Goal: Task Accomplishment & Management: Manage account settings

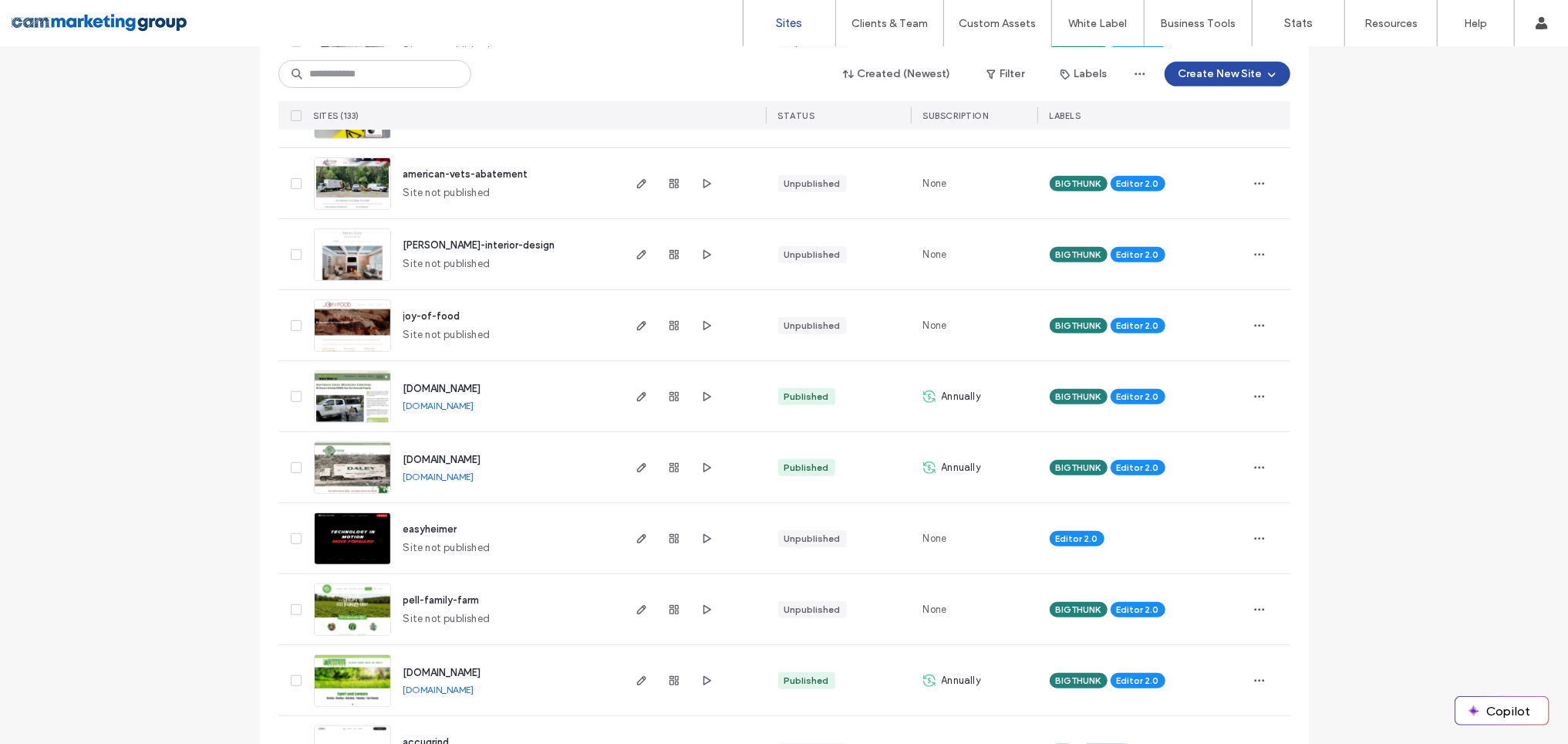
scroll to position [448, 0]
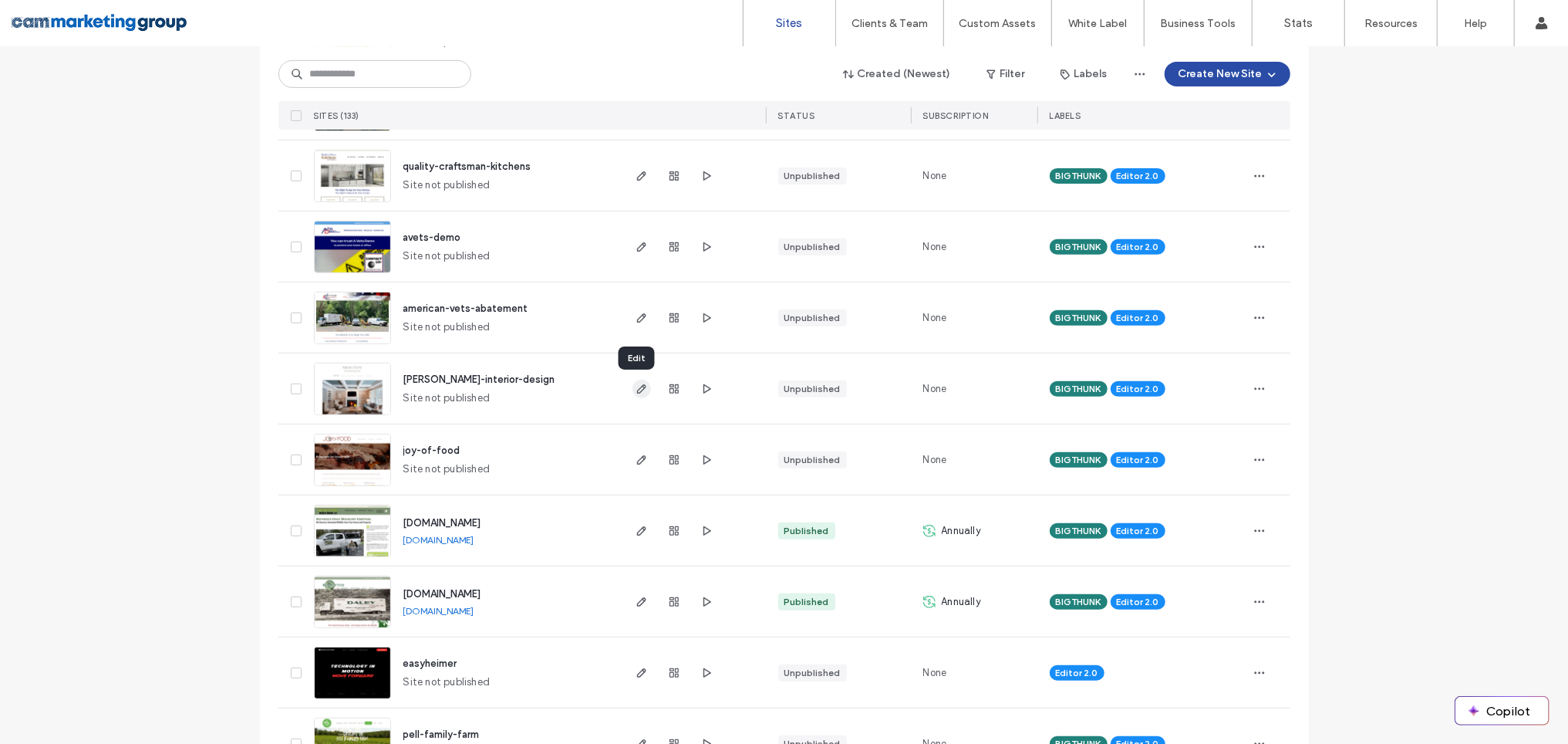
click at [637, 386] on use "button" at bounding box center [640, 389] width 9 height 9
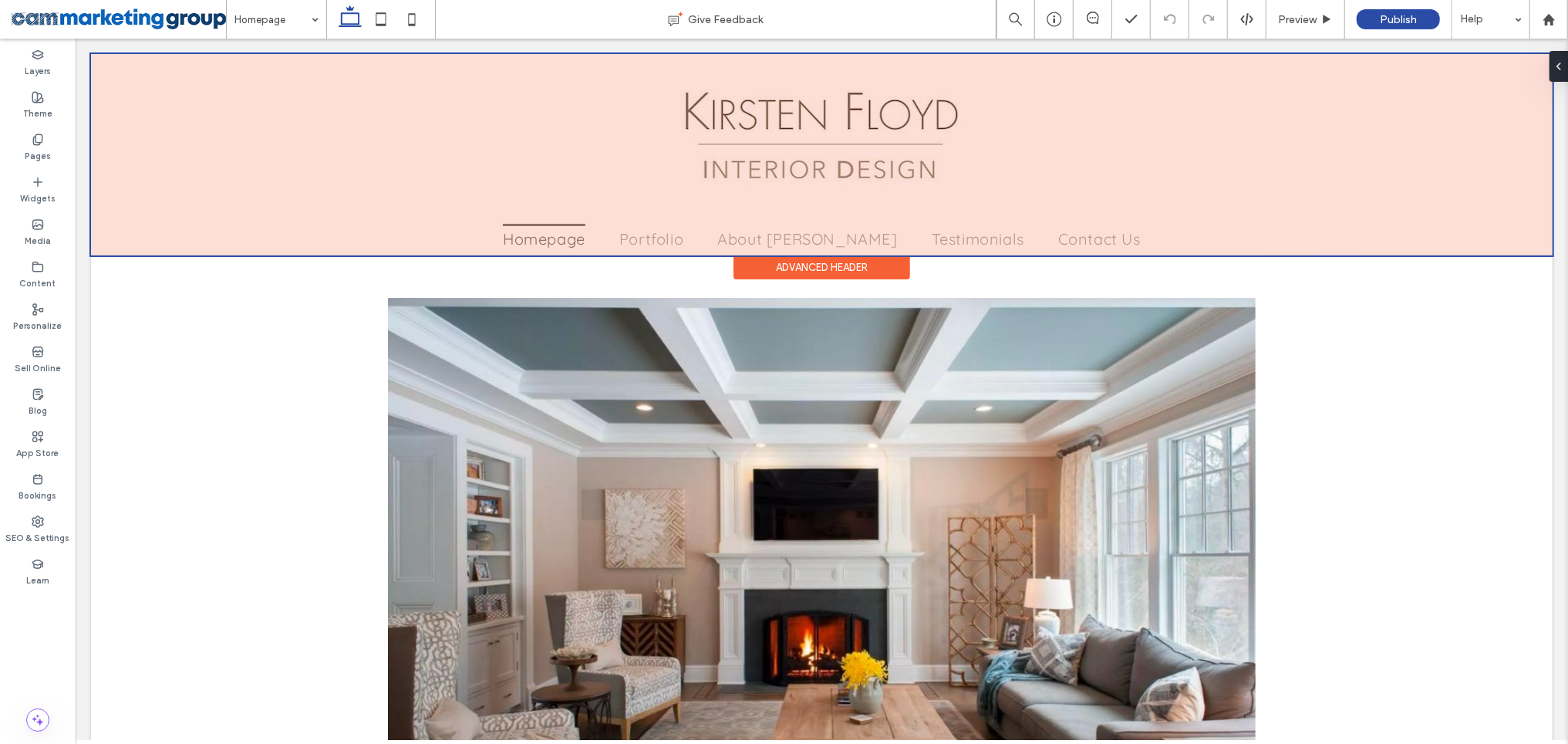
click at [865, 125] on div at bounding box center [820, 153] width 1461 height 201
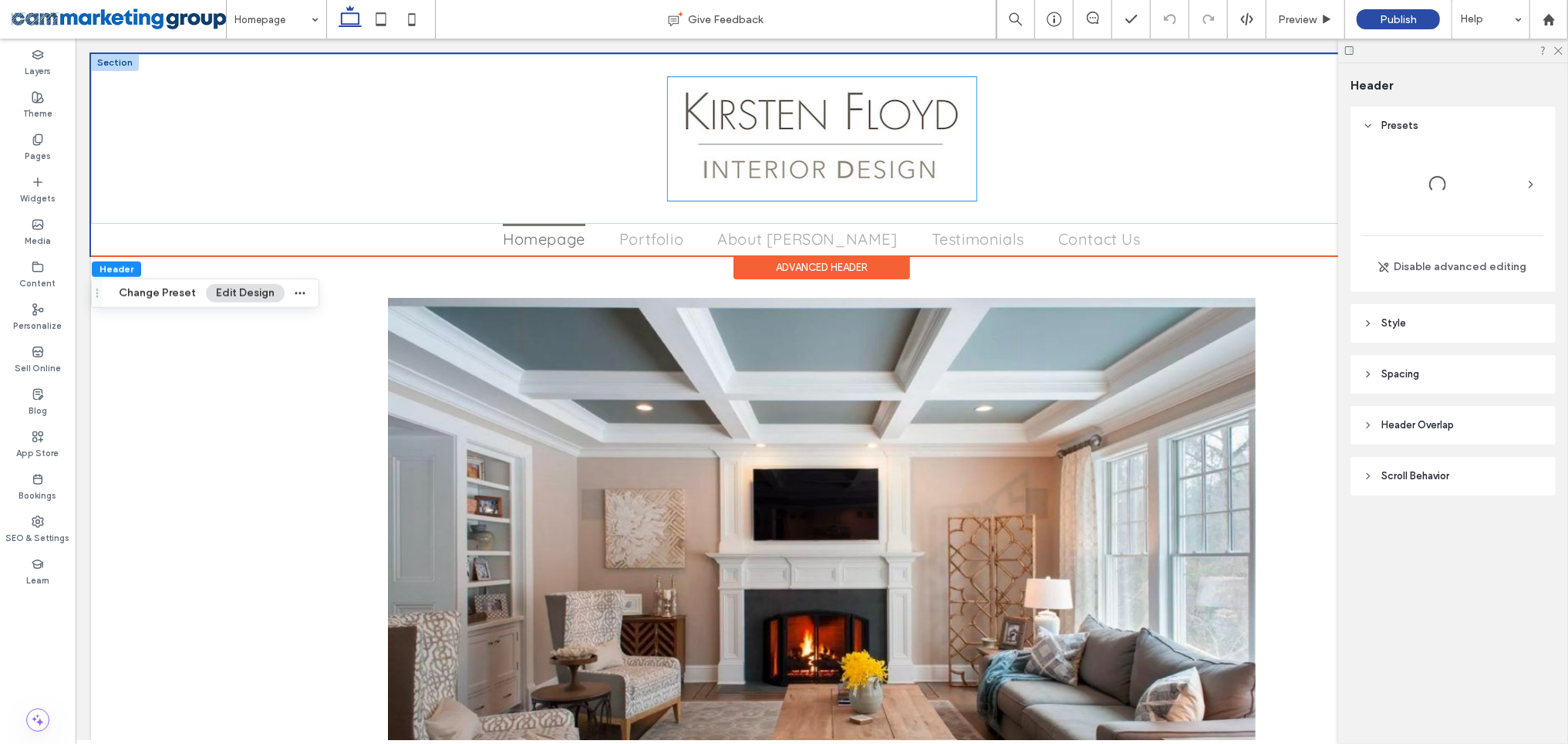
click at [812, 133] on img at bounding box center [821, 138] width 308 height 123
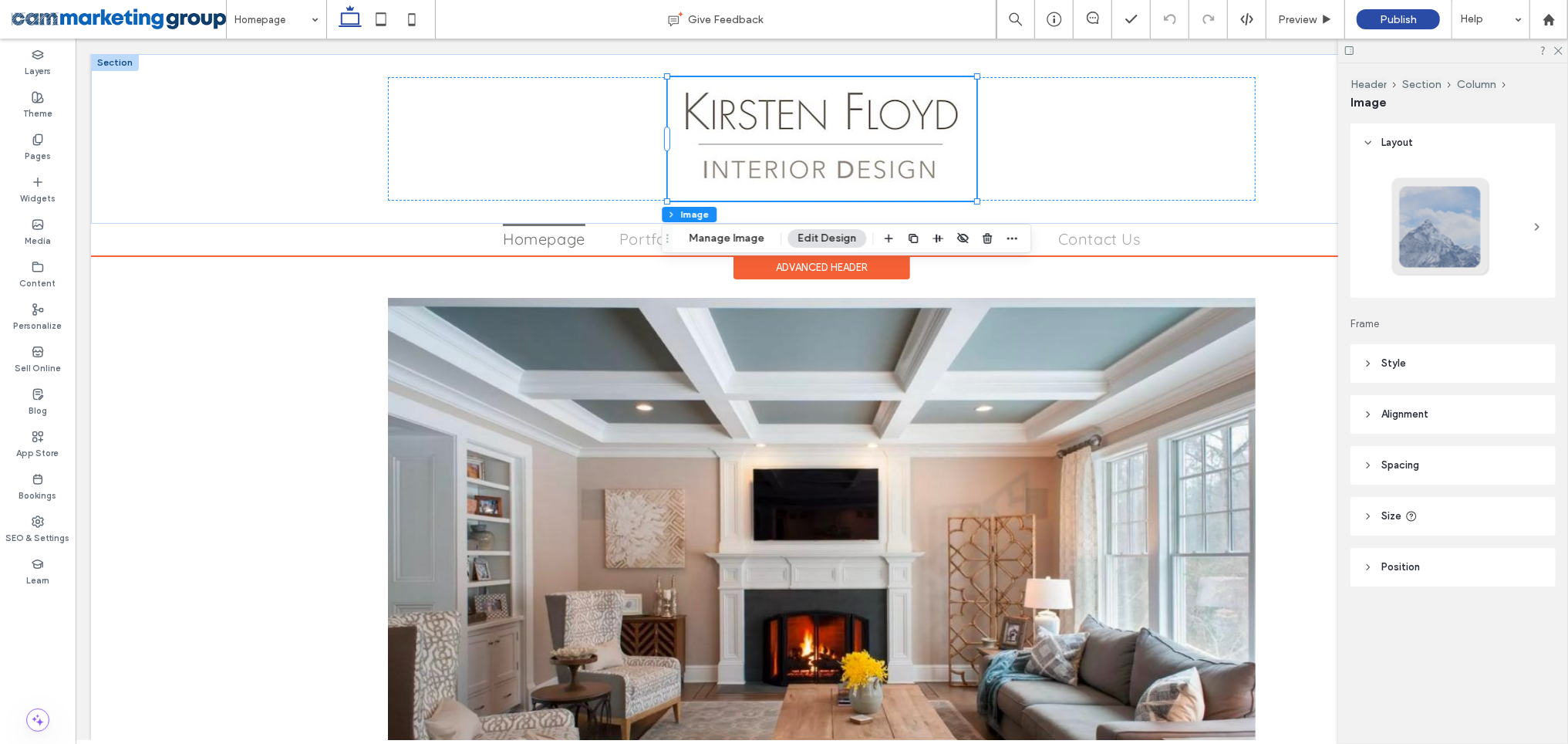
click at [812, 133] on img at bounding box center [821, 138] width 308 height 123
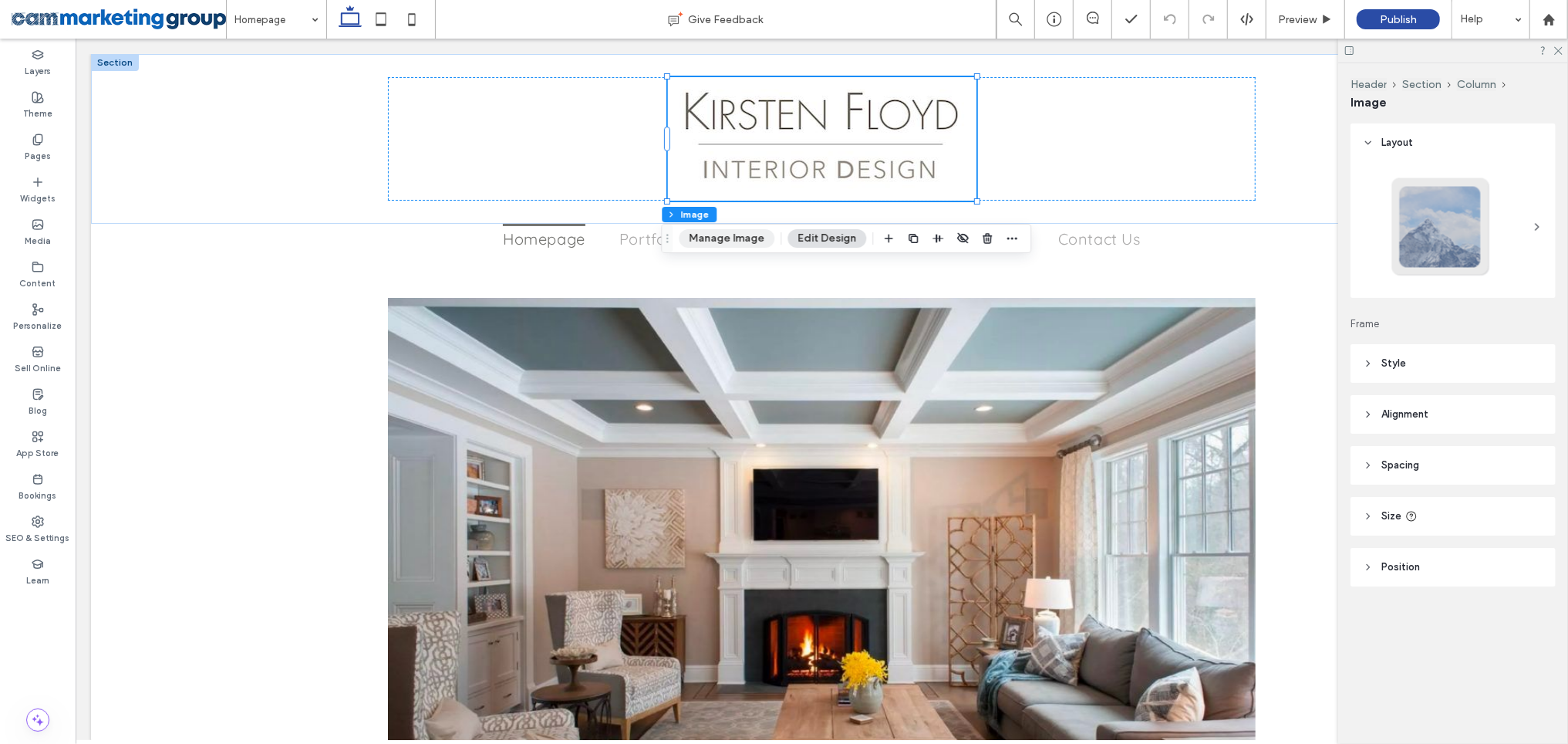
click at [737, 239] on button "Manage Image" at bounding box center [726, 239] width 96 height 18
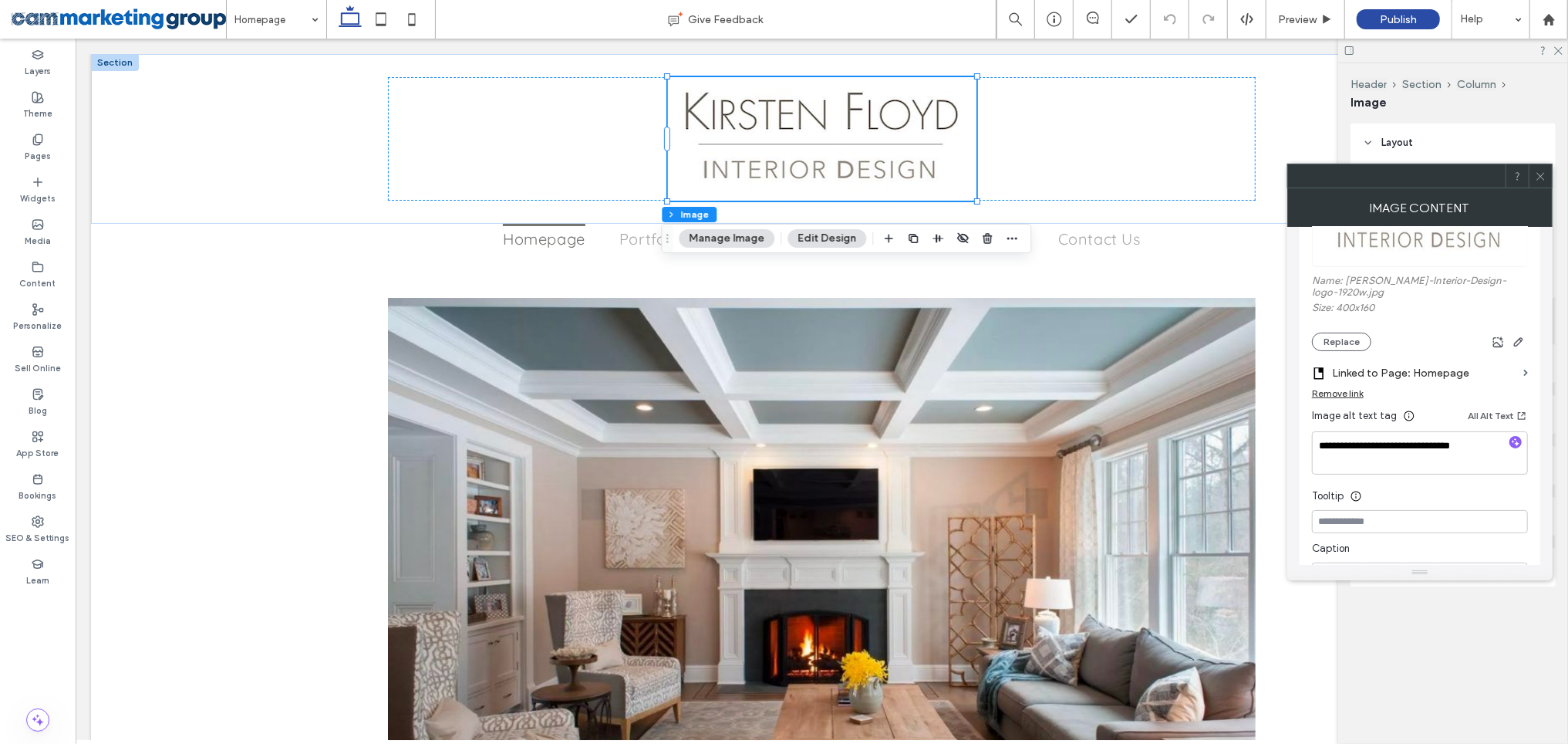
scroll to position [345, 0]
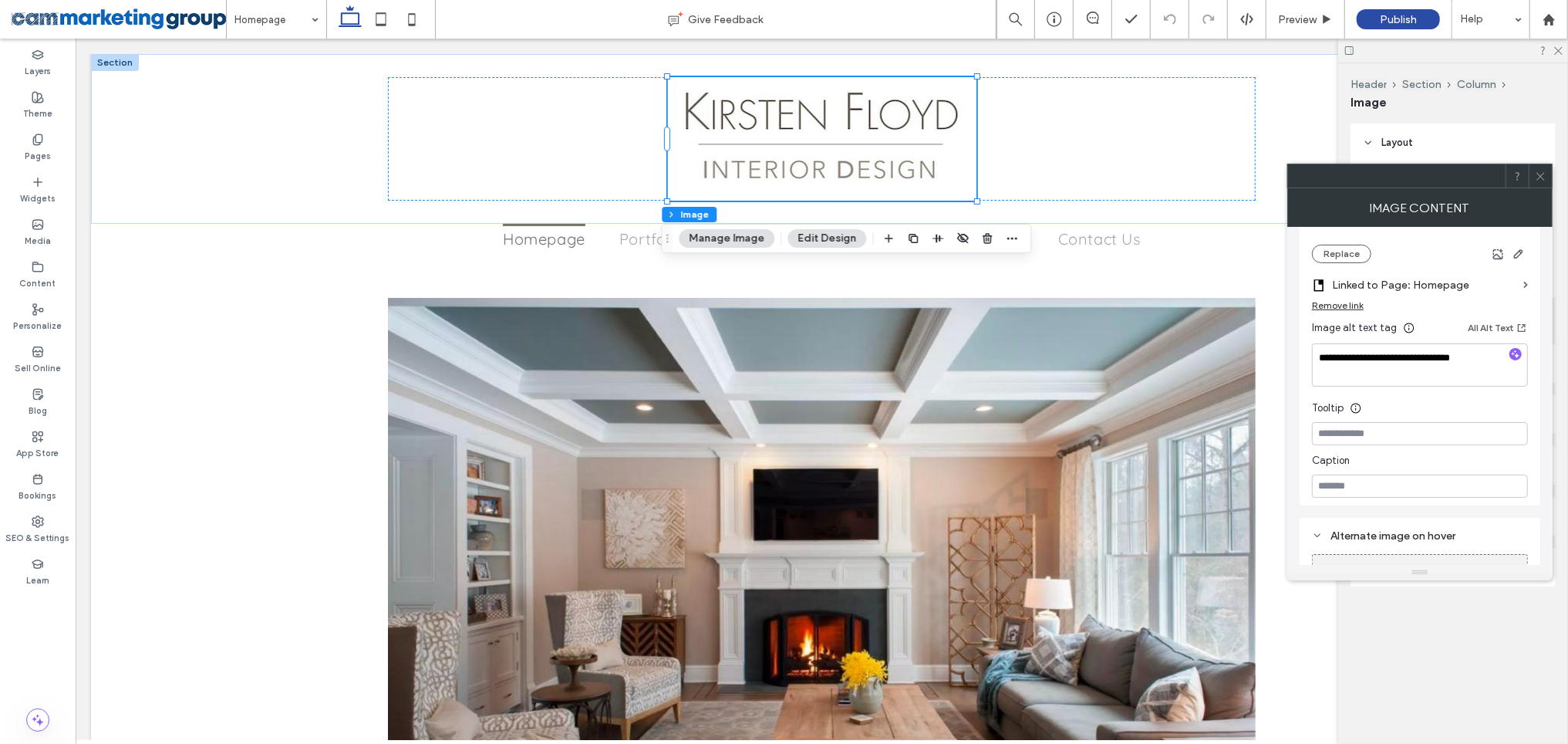
click at [1546, 170] on div at bounding box center [1540, 176] width 23 height 23
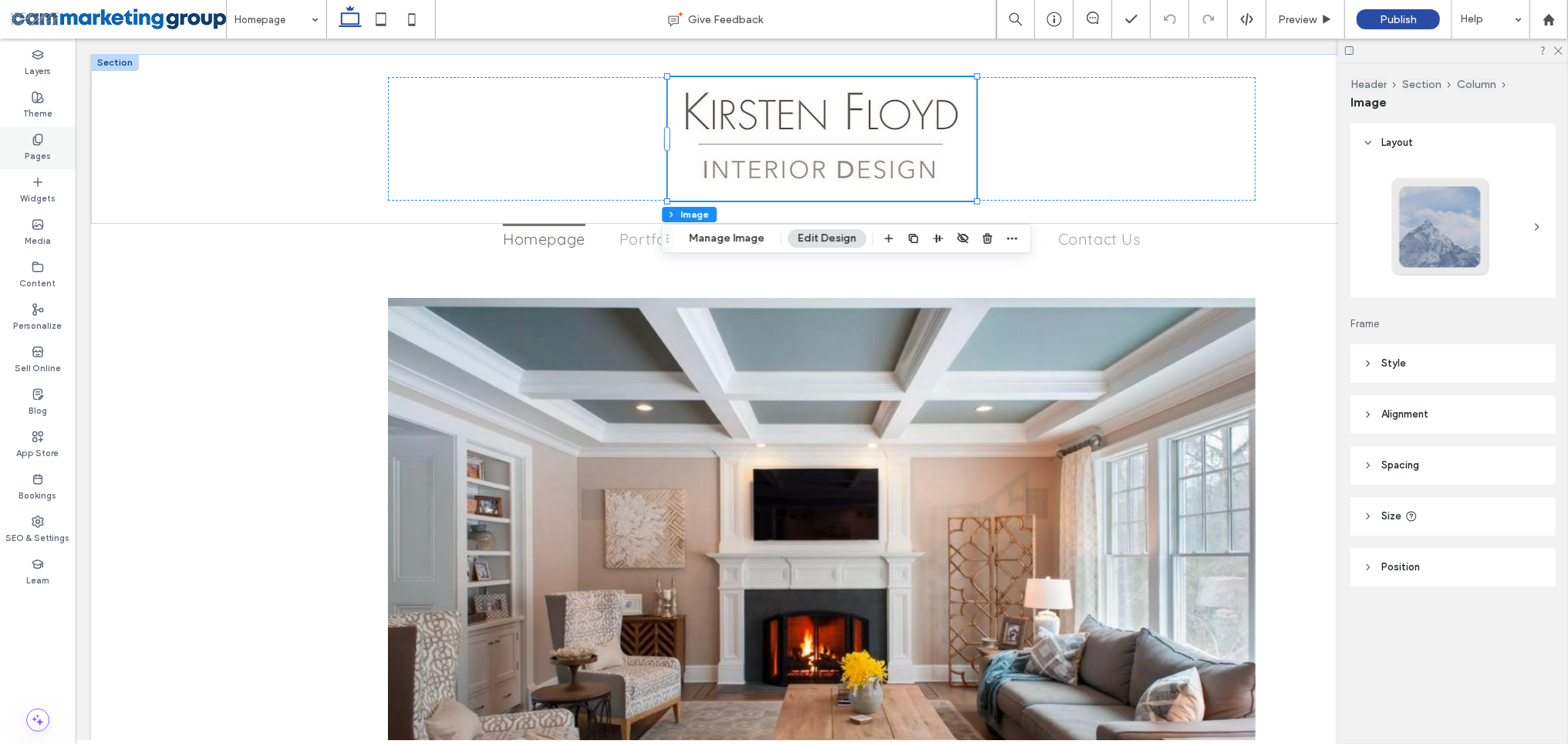
click at [43, 137] on icon at bounding box center [38, 139] width 13 height 13
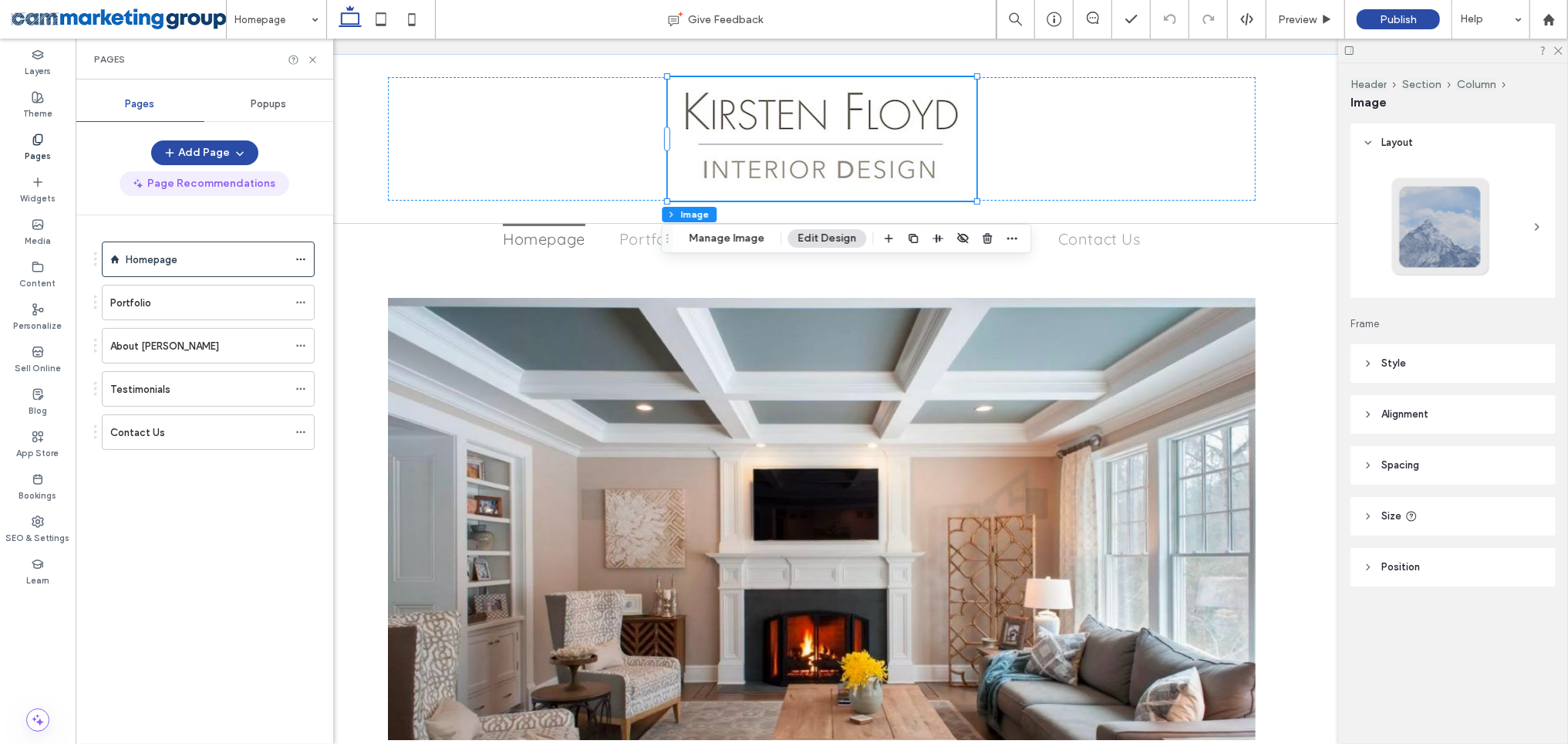
click at [223, 178] on button "Page Recommendations" at bounding box center [204, 183] width 170 height 25
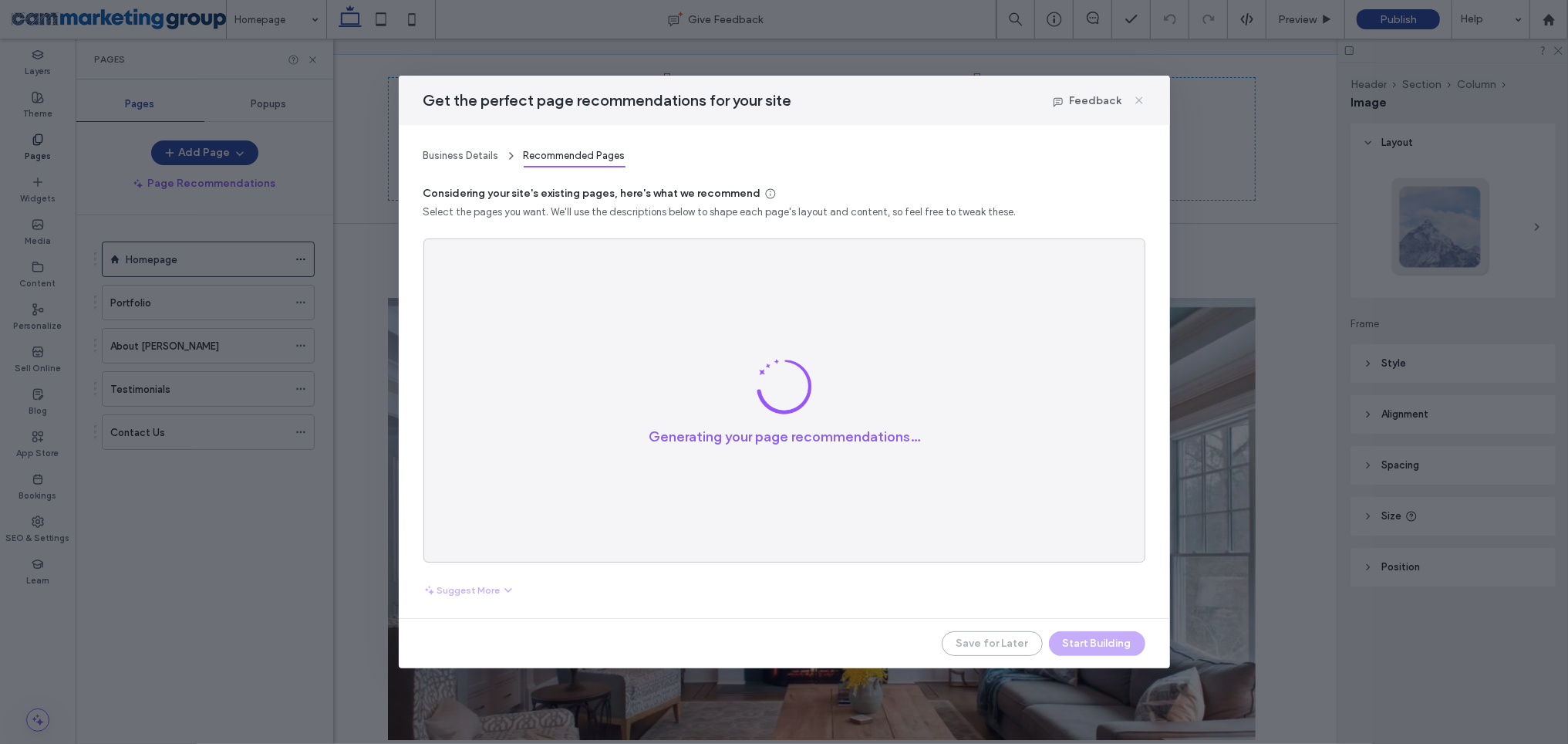
click at [1138, 101] on use at bounding box center [1139, 100] width 7 height 7
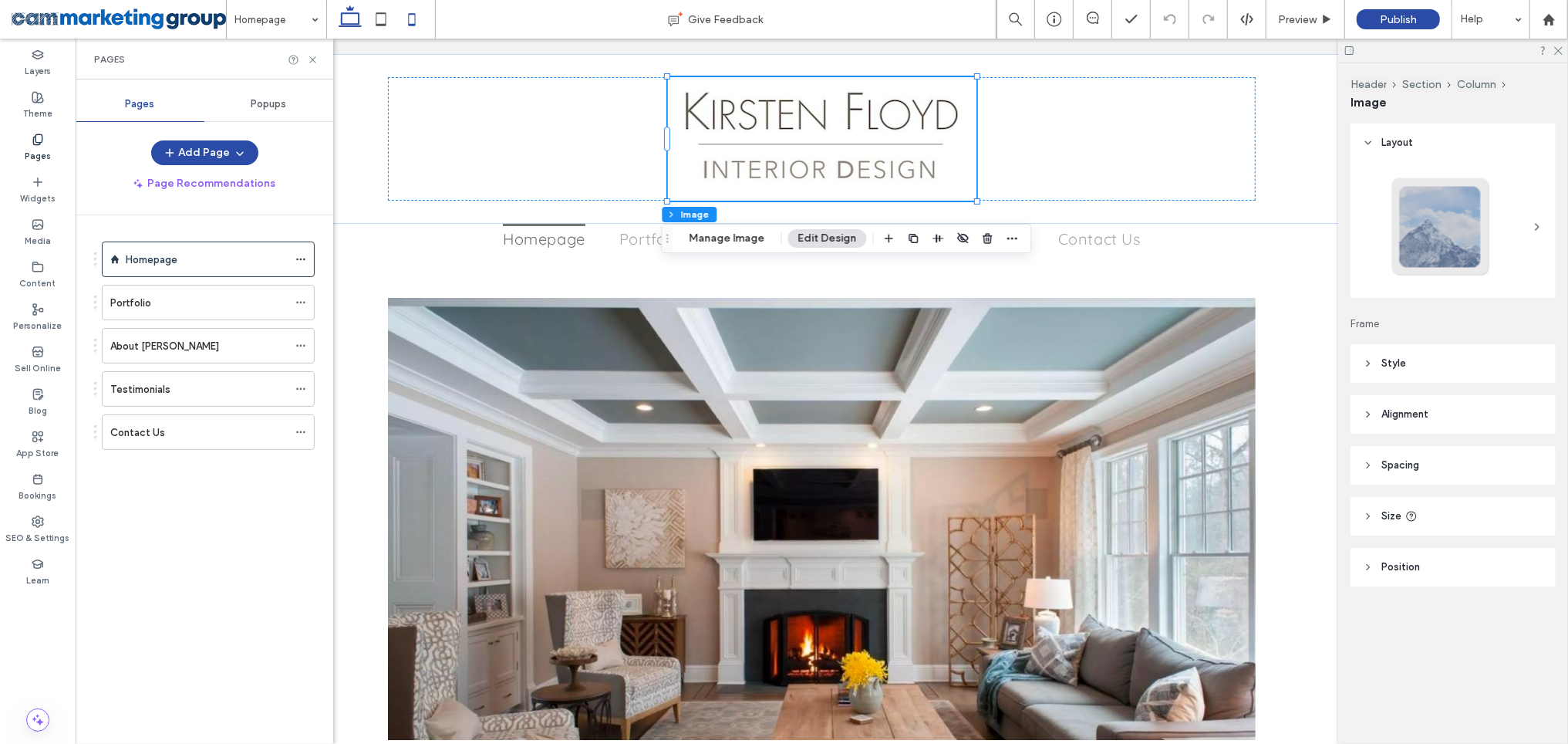
click at [407, 16] on icon at bounding box center [412, 19] width 31 height 31
type input "***"
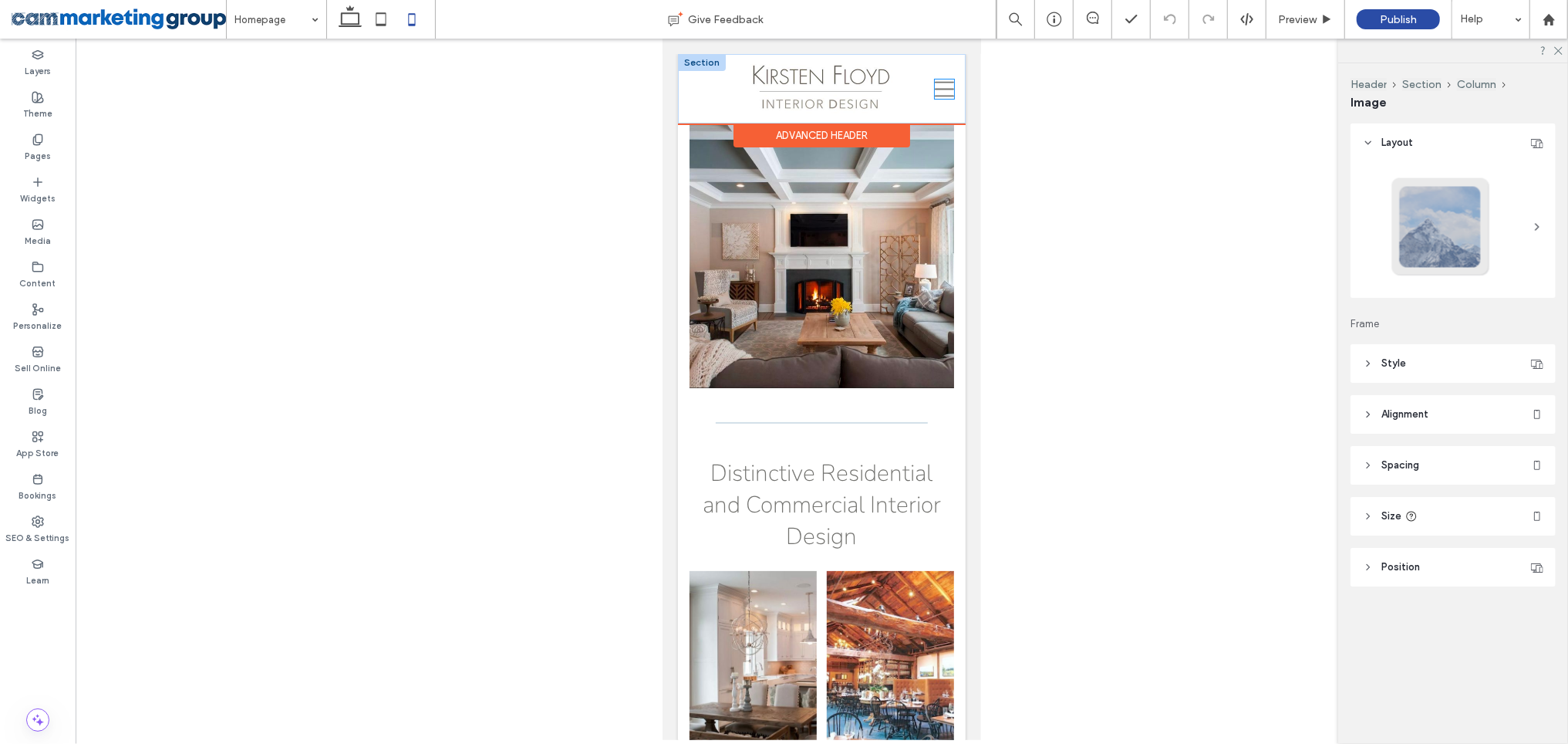
click at [934, 87] on icon at bounding box center [943, 88] width 19 height 16
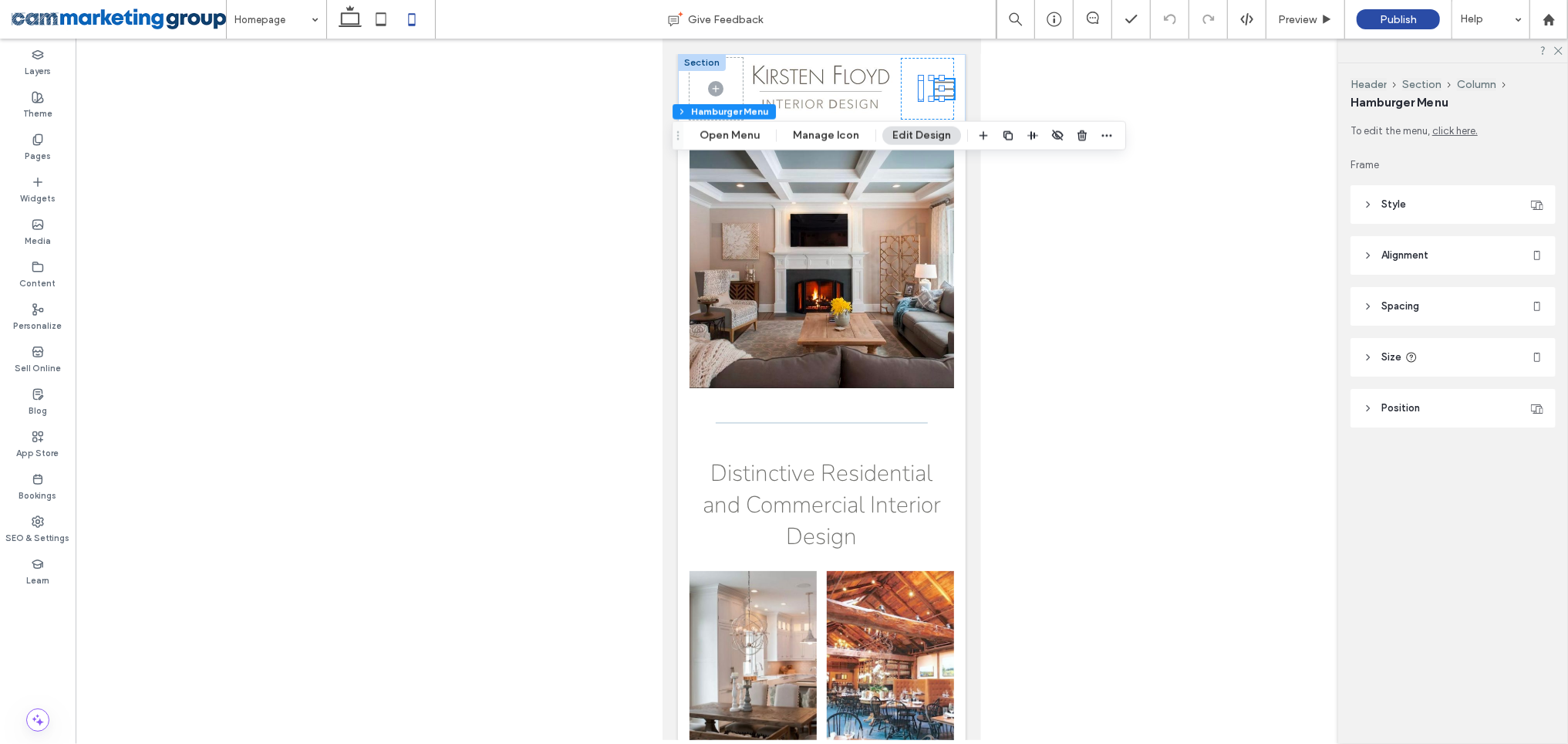
click at [934, 87] on icon at bounding box center [943, 88] width 19 height 16
click at [737, 129] on button "Open Menu" at bounding box center [729, 136] width 80 height 18
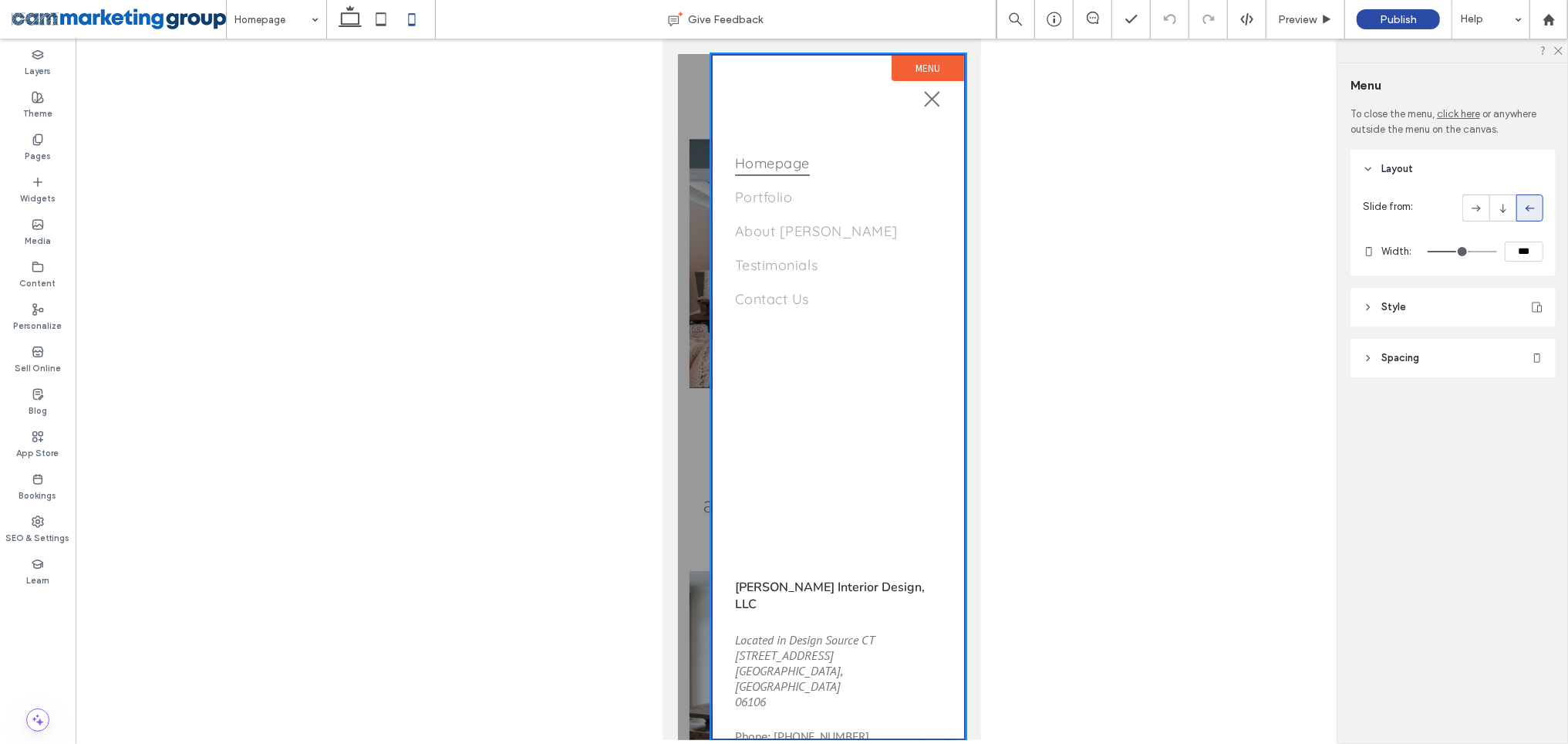
click at [1146, 264] on div at bounding box center [822, 389] width 1492 height 701
click at [699, 173] on div at bounding box center [820, 396] width 288 height 686
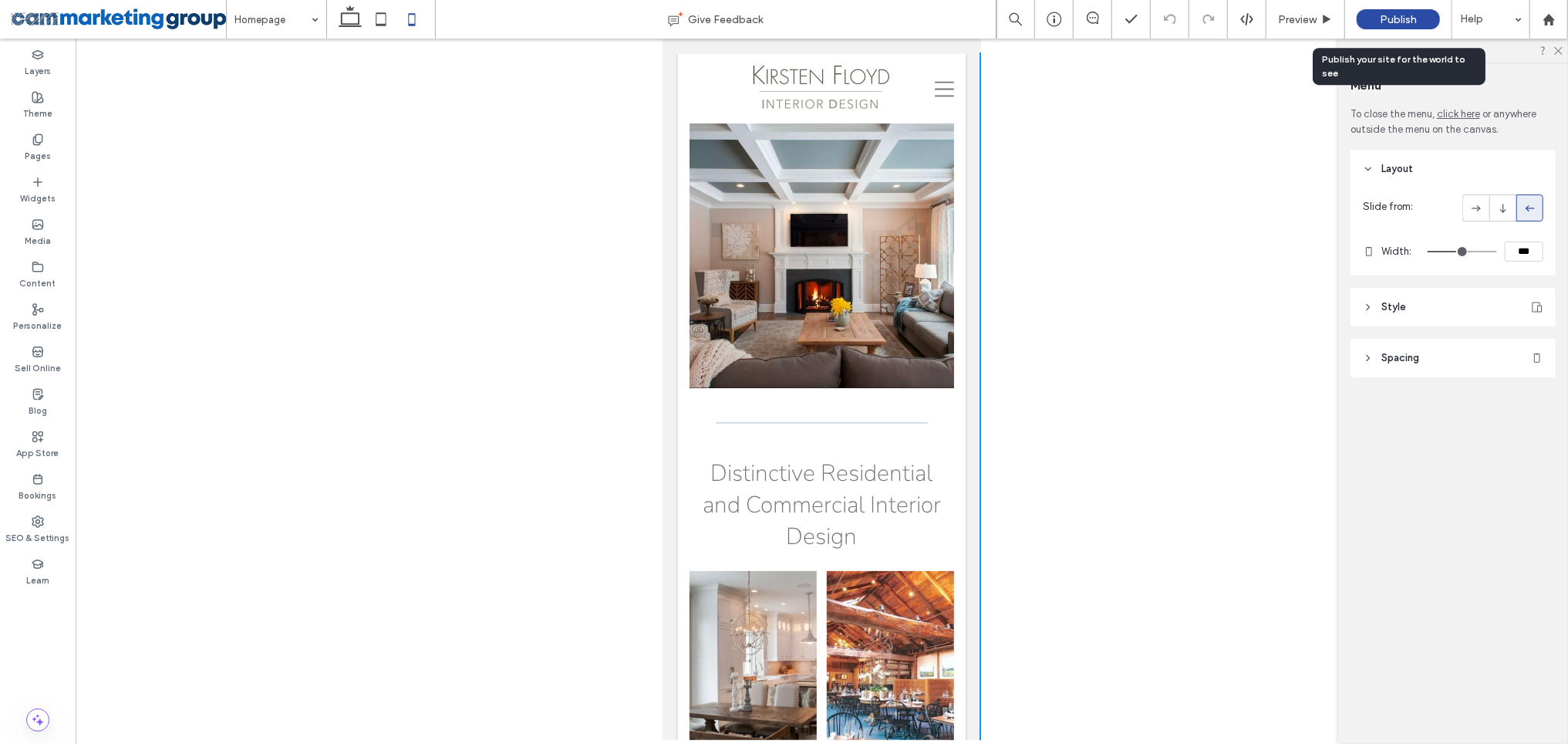
click at [1403, 22] on span "Publish" at bounding box center [1398, 20] width 37 height 13
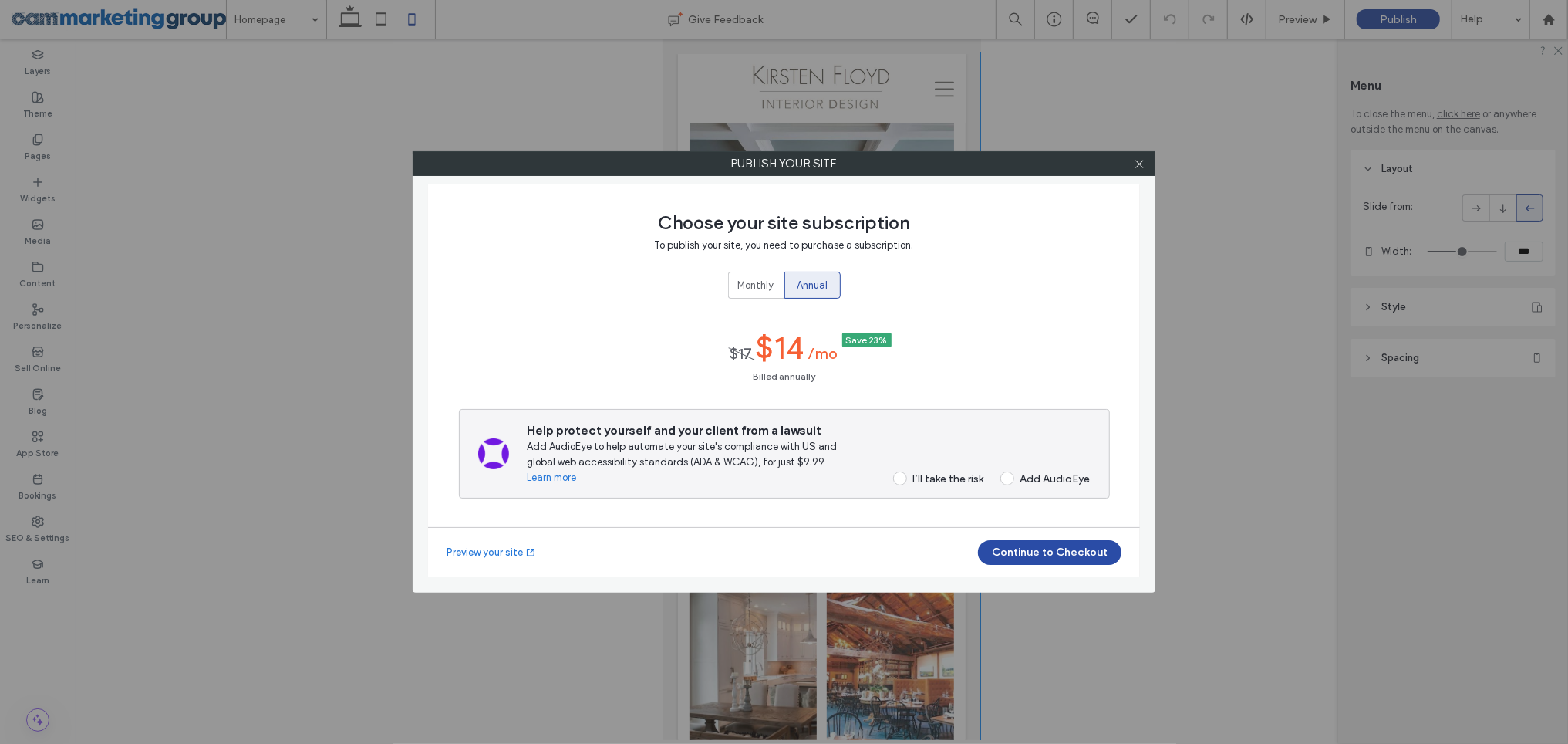
click at [934, 479] on div "I’ll take the risk" at bounding box center [948, 479] width 71 height 13
click at [1073, 553] on button "Continue to Checkout" at bounding box center [1050, 553] width 143 height 25
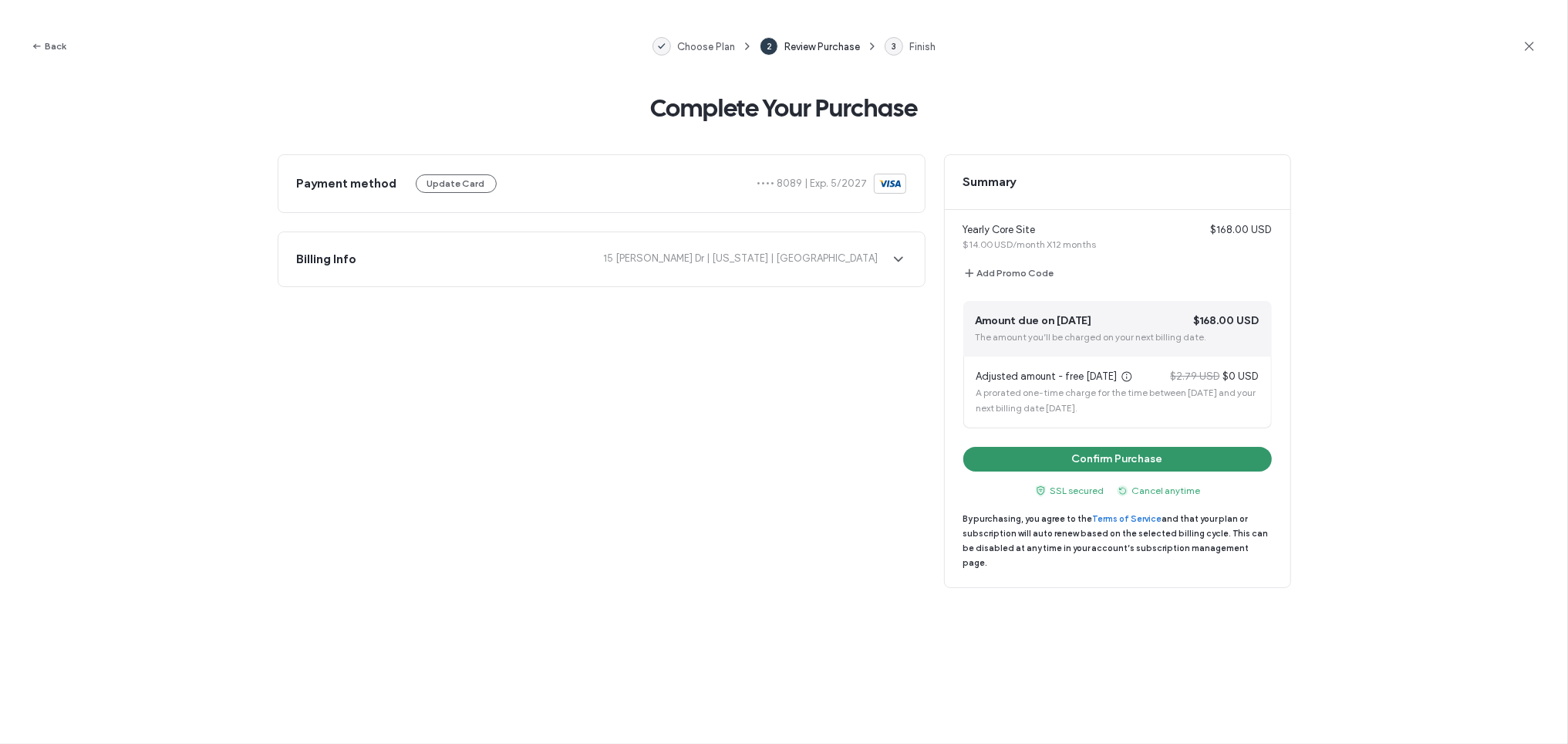
click at [1111, 453] on button "Confirm Purchase" at bounding box center [1118, 460] width 308 height 25
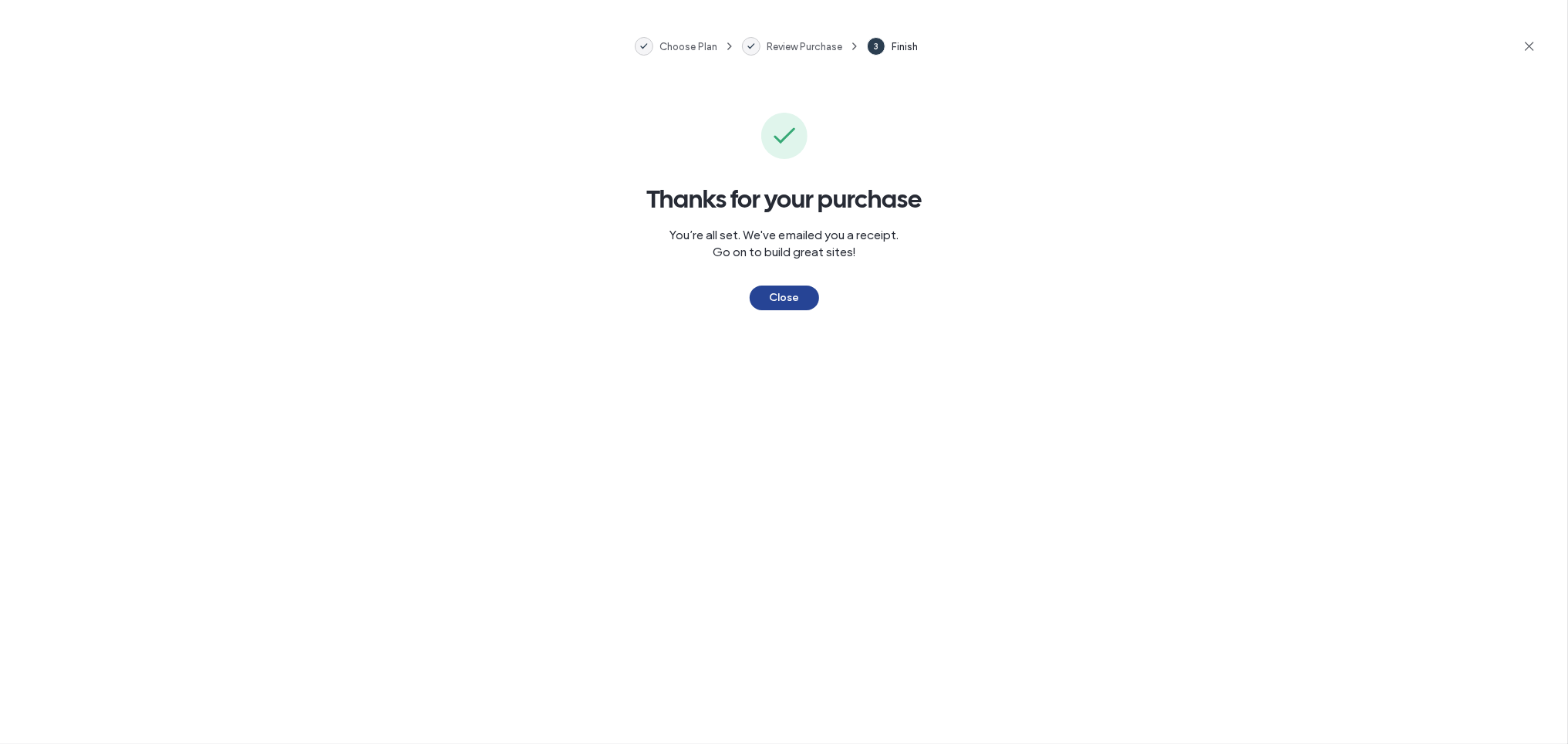
click at [810, 309] on button "Close" at bounding box center [784, 298] width 69 height 25
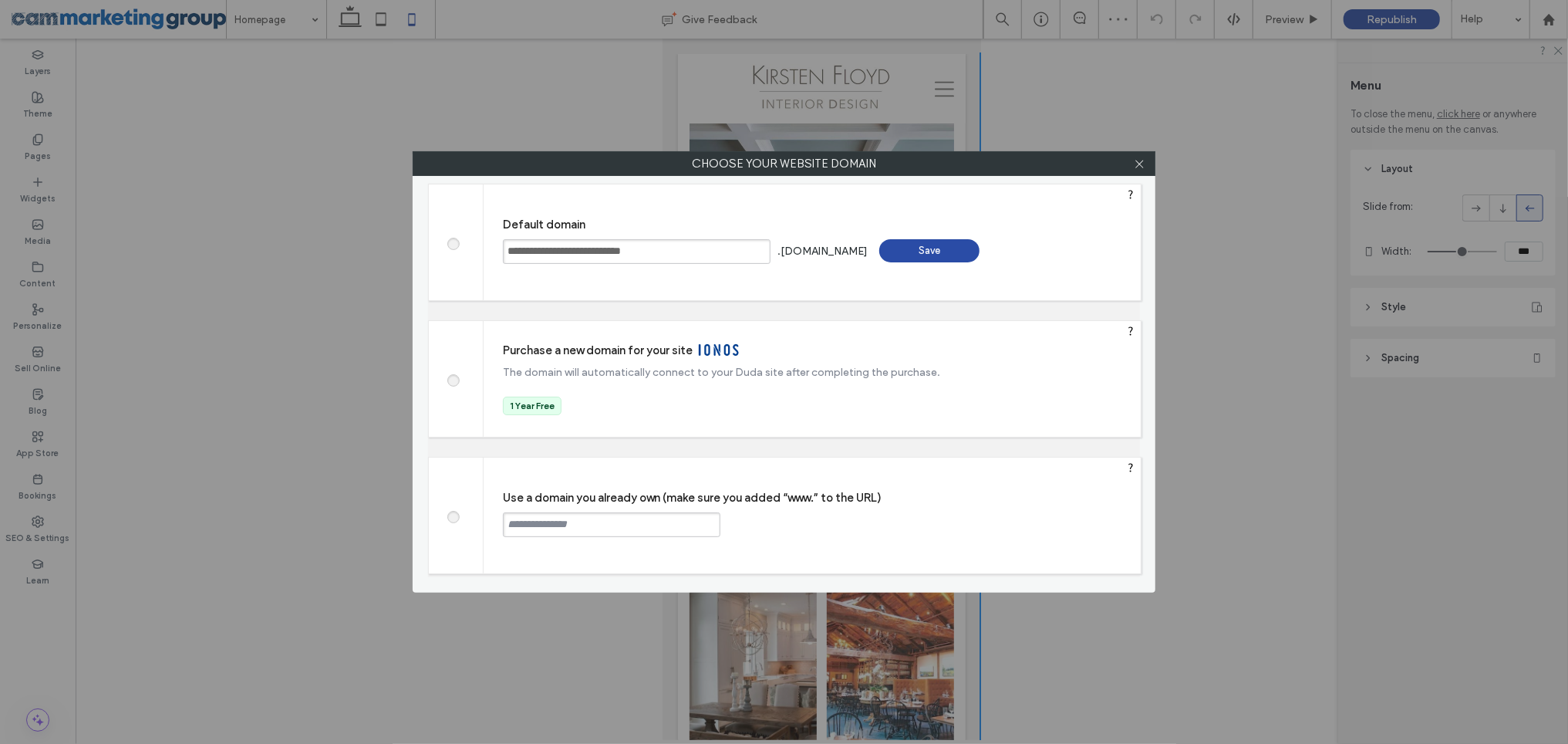
click at [446, 514] on label at bounding box center [452, 515] width 28 height 12
click at [687, 523] on input "text" at bounding box center [611, 525] width 218 height 25
paste input "**********"
type input "**********"
click at [801, 520] on div "Continue" at bounding box center [779, 524] width 100 height 23
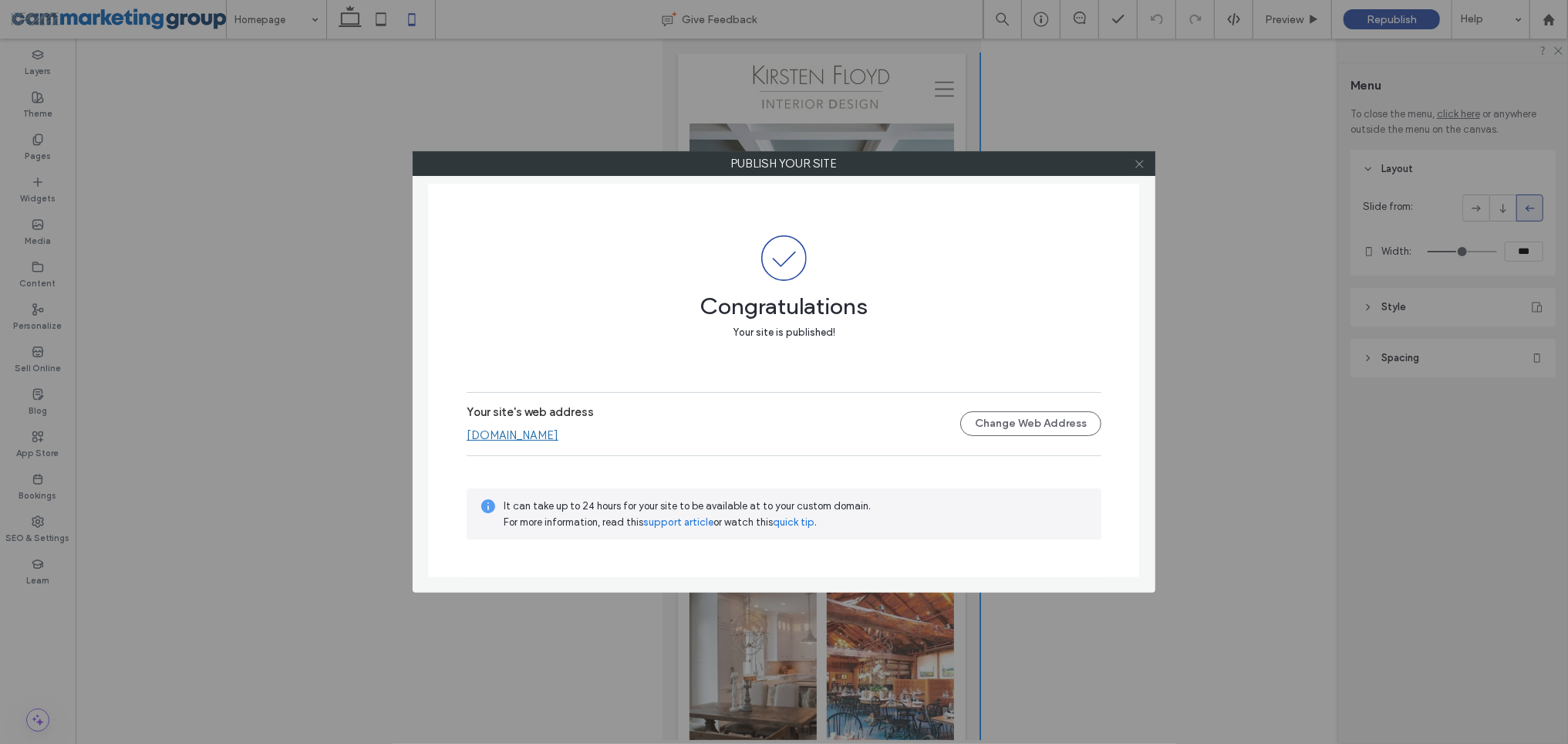
click at [1137, 163] on icon at bounding box center [1140, 164] width 12 height 12
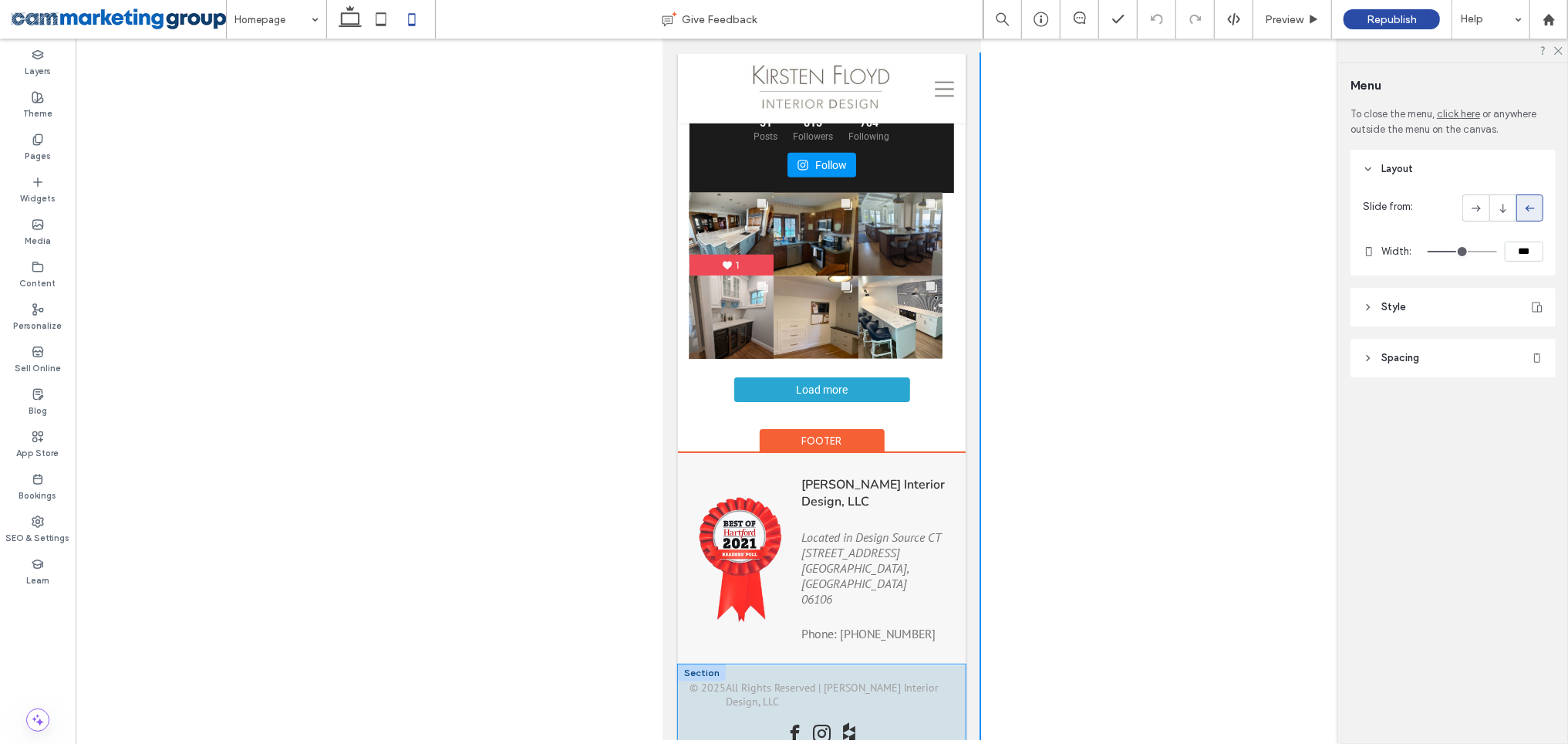
scroll to position [0, 0]
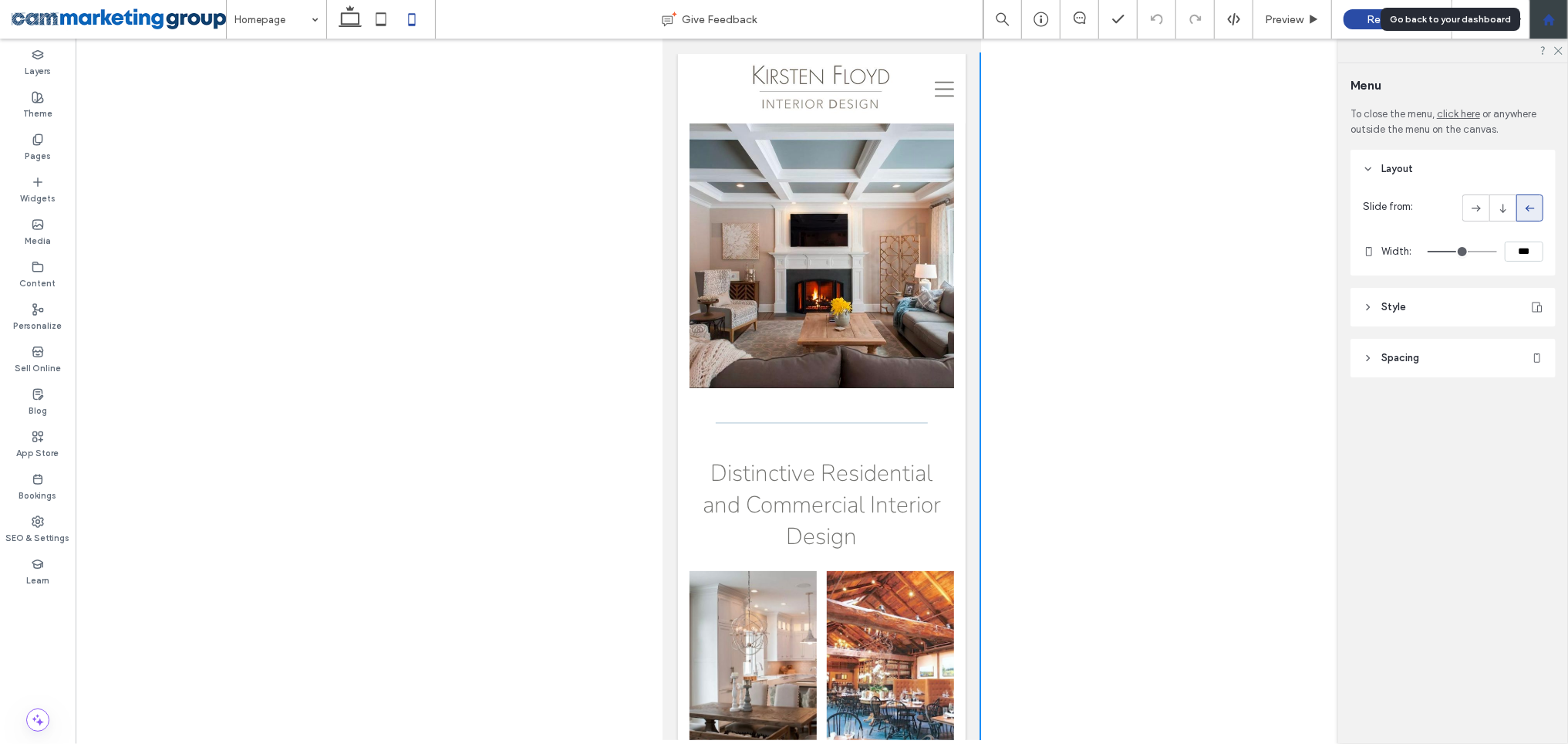
click at [1552, 16] on icon at bounding box center [1549, 20] width 13 height 13
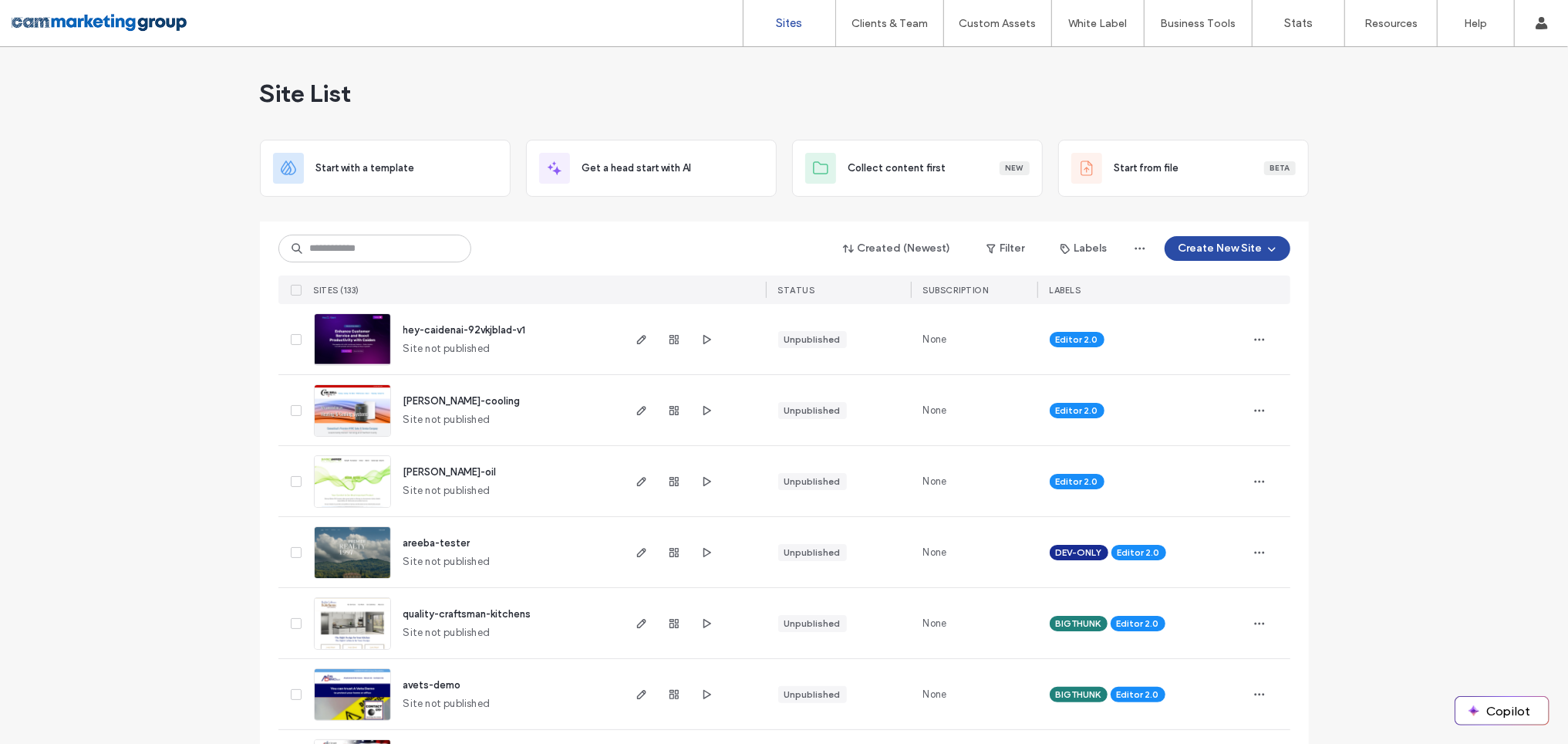
click at [293, 408] on icon at bounding box center [296, 410] width 5 height 5
click at [293, 480] on icon at bounding box center [296, 482] width 6 height 5
click at [325, 249] on button "Assign Labels" at bounding box center [334, 249] width 112 height 25
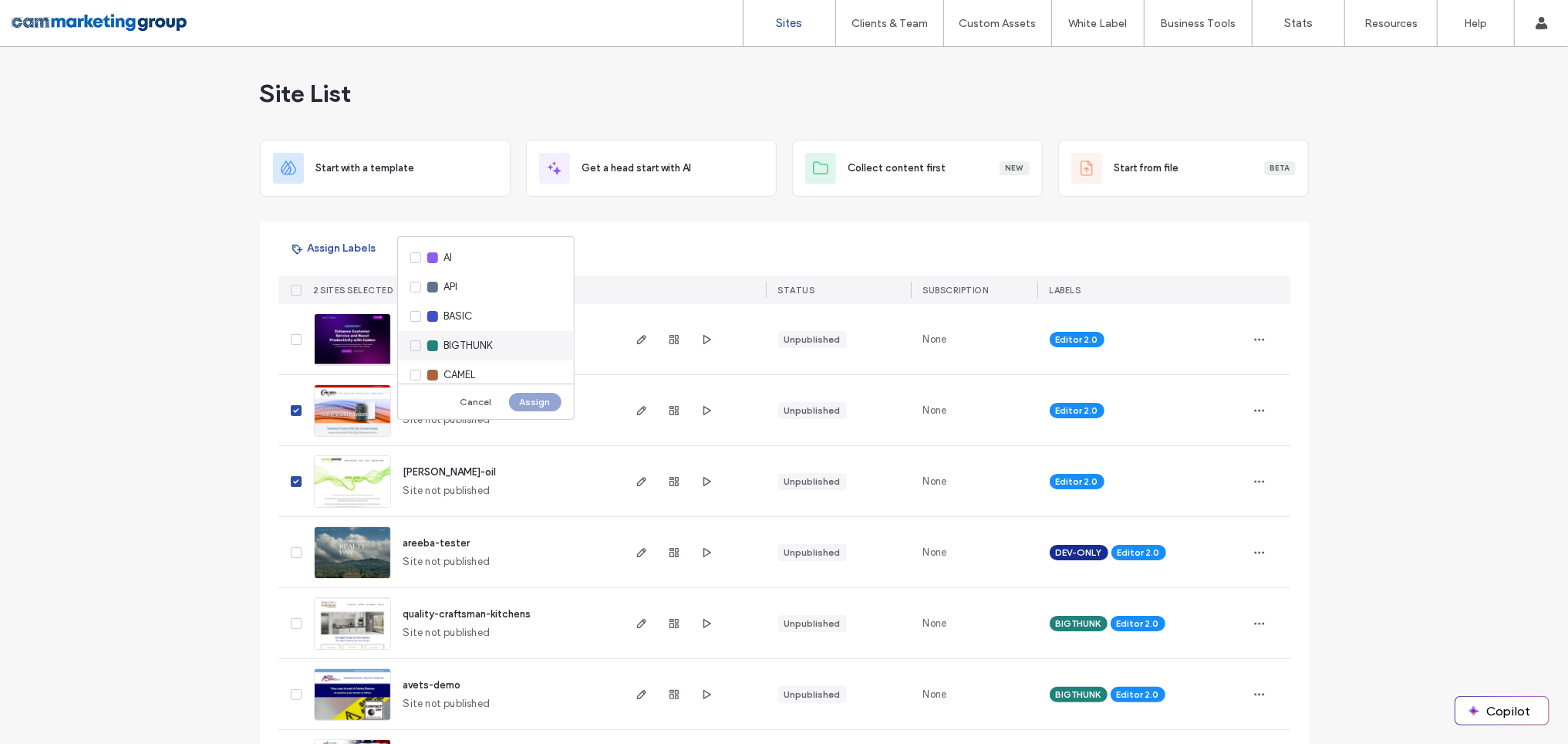
click at [469, 342] on span "BIGTHUNK" at bounding box center [468, 345] width 48 height 16
click at [525, 403] on button "Assign" at bounding box center [534, 402] width 53 height 18
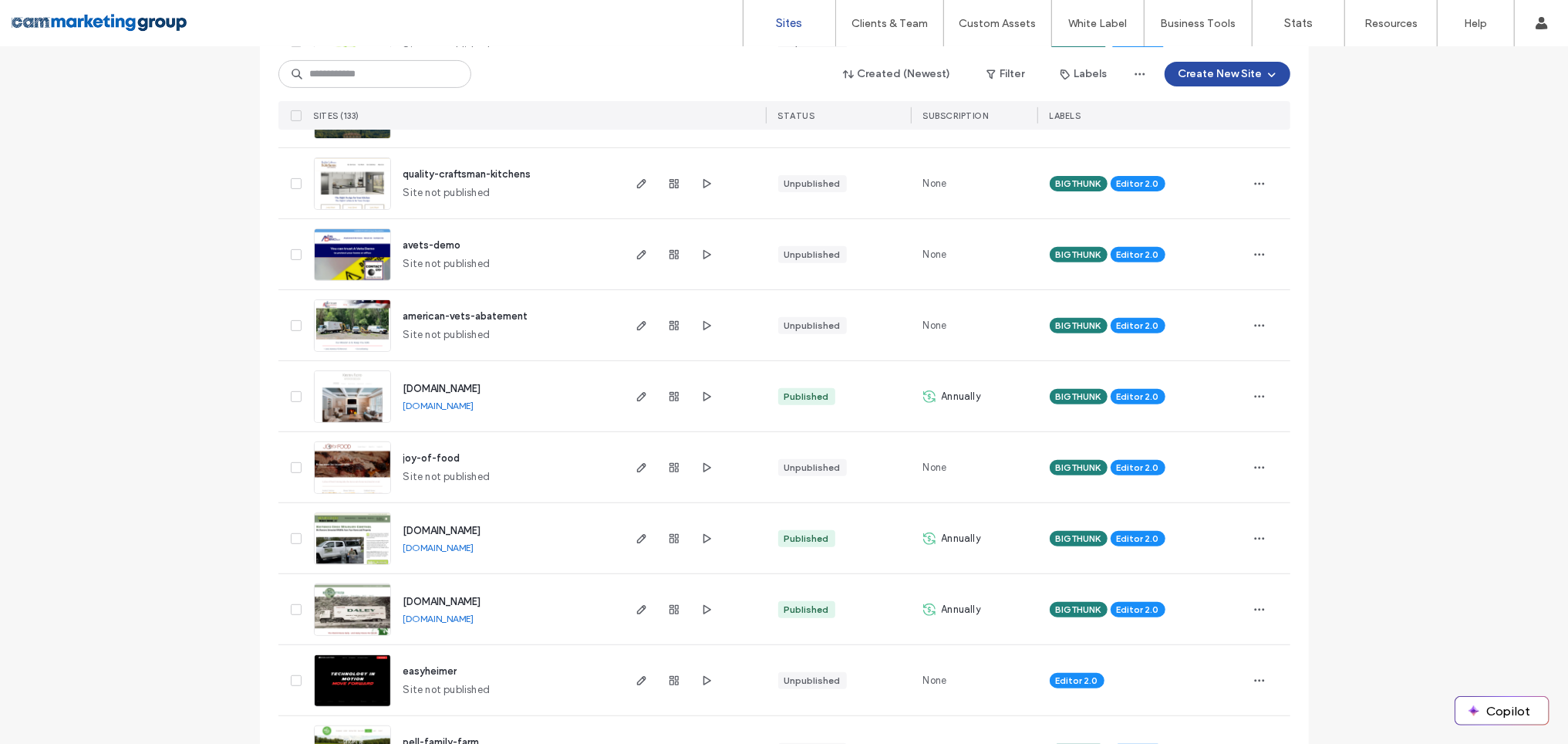
scroll to position [528, 0]
